Goal: Book appointment/travel/reservation

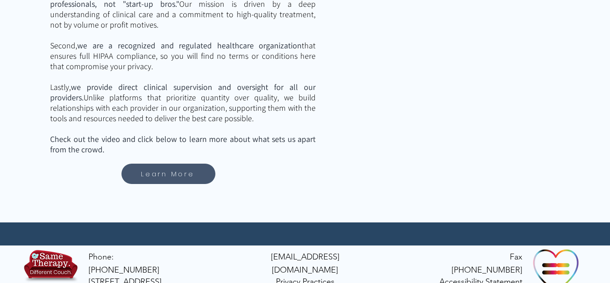
scroll to position [1384, 0]
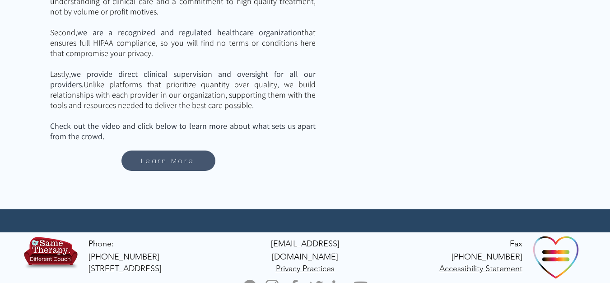
click at [360, 116] on div "main content" at bounding box center [183, 63] width 366 height 291
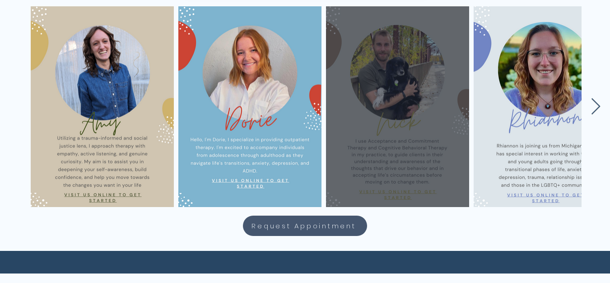
scroll to position [444, 0]
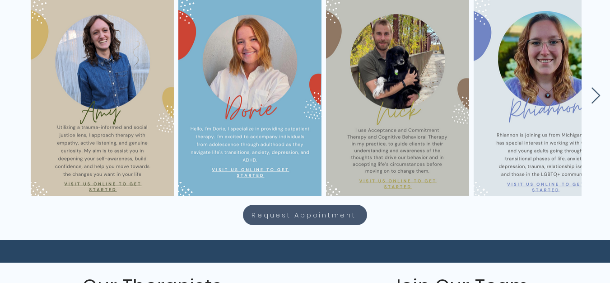
click at [589, 96] on div "main content" at bounding box center [303, 93] width 610 height 200
click at [598, 97] on icon "Next Item" at bounding box center [596, 95] width 9 height 16
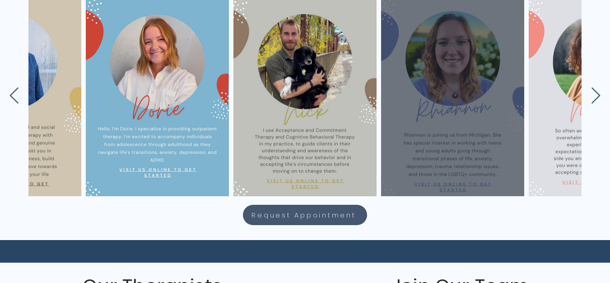
click at [484, 121] on div "main content" at bounding box center [453, 95] width 116 height 173
click at [465, 112] on div "main content" at bounding box center [453, 95] width 116 height 173
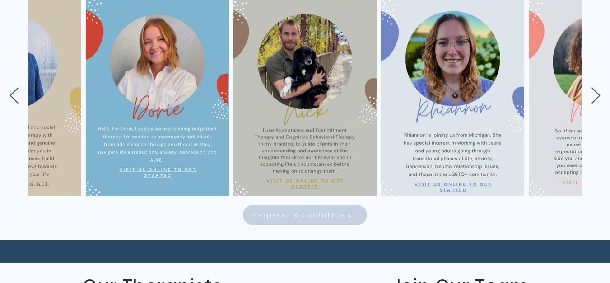
click at [345, 213] on span "Request Appointment" at bounding box center [304, 215] width 104 height 10
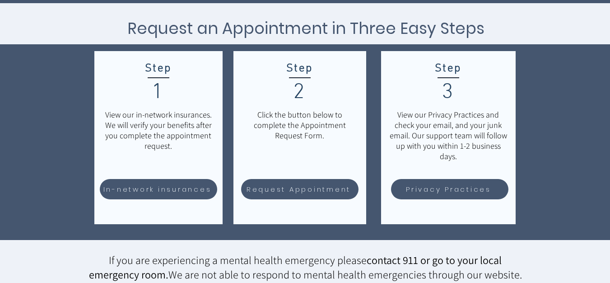
scroll to position [186, 0]
